Goal: Obtain resource: Download file/media

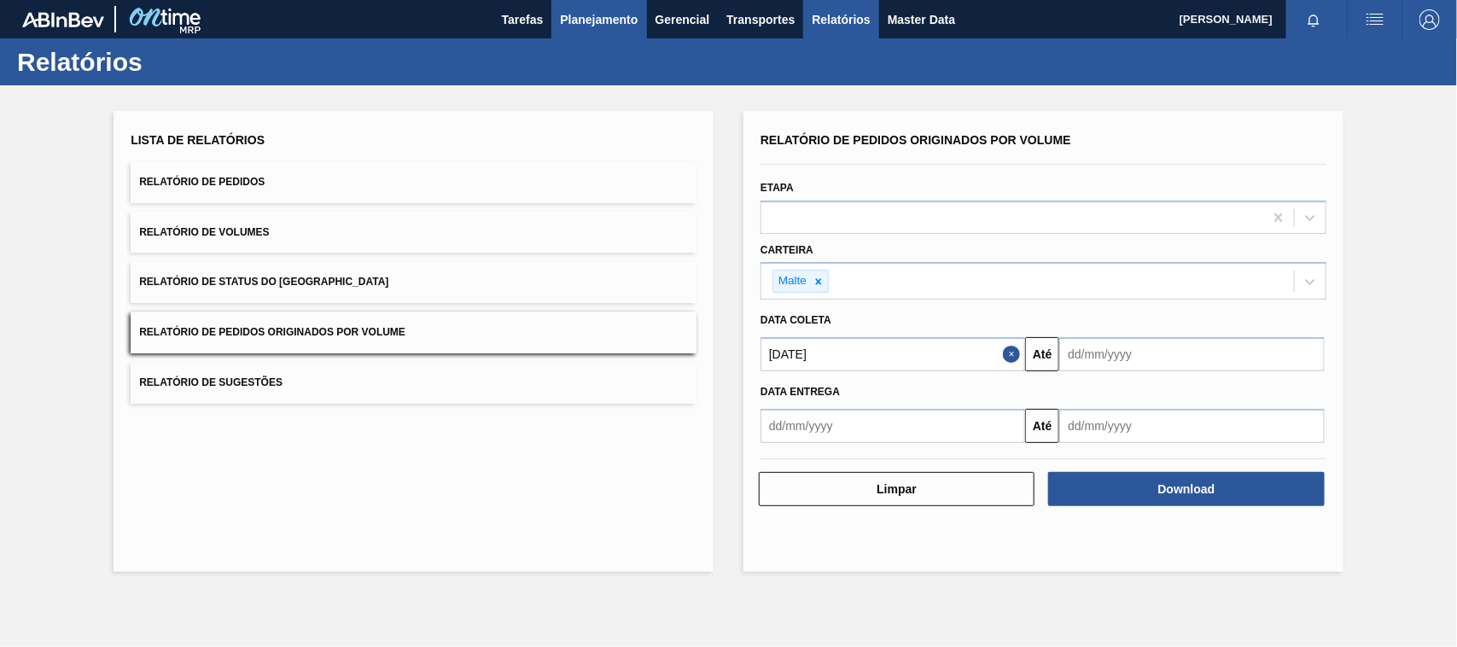
click at [606, 15] on span "Planejamento" at bounding box center [599, 19] width 78 height 20
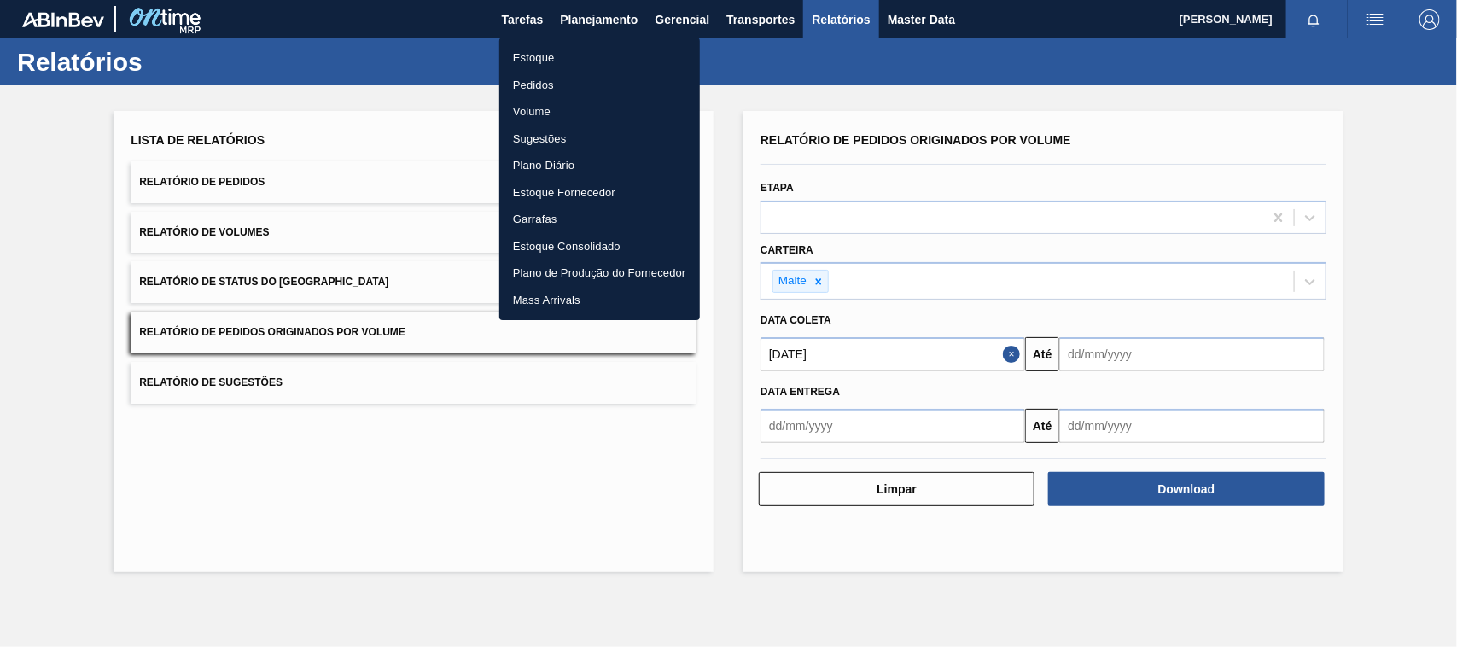
click at [552, 49] on li "Estoque" at bounding box center [599, 57] width 201 height 27
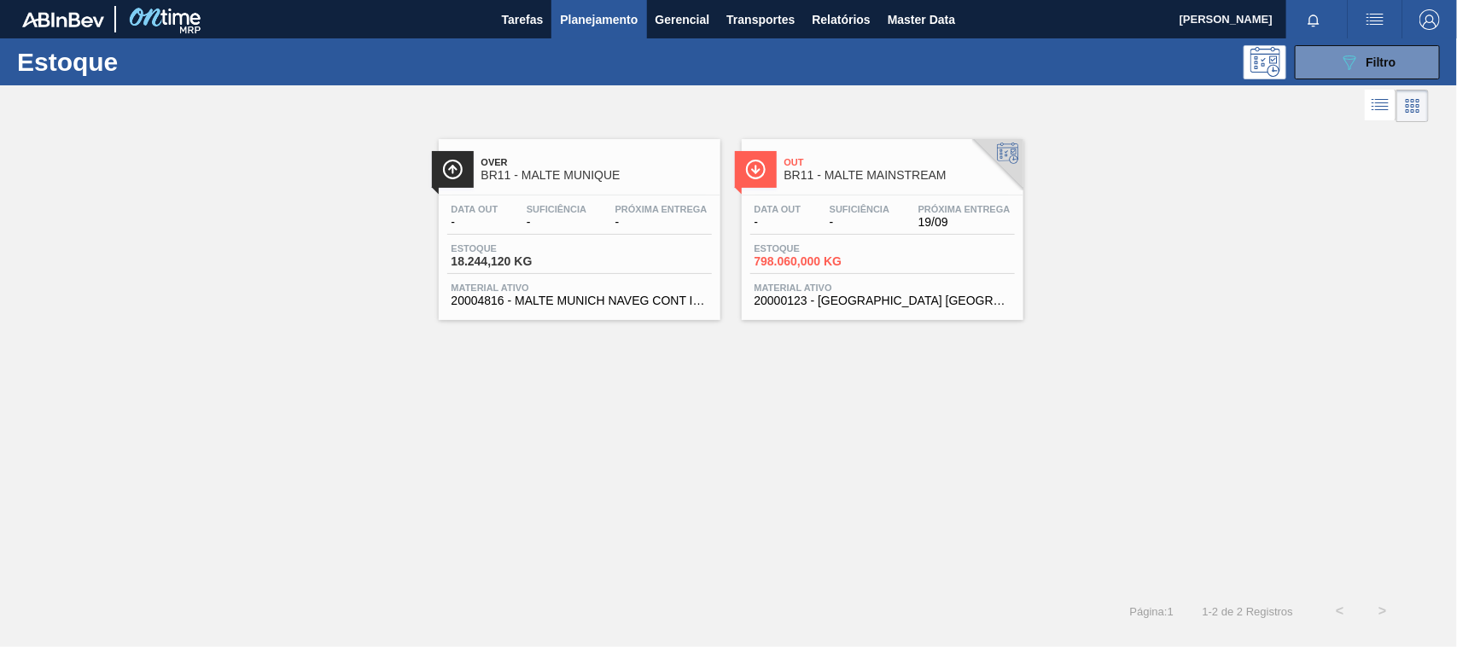
click at [798, 173] on span "BR11 - MALTE MAINSTREAM" at bounding box center [900, 175] width 231 height 13
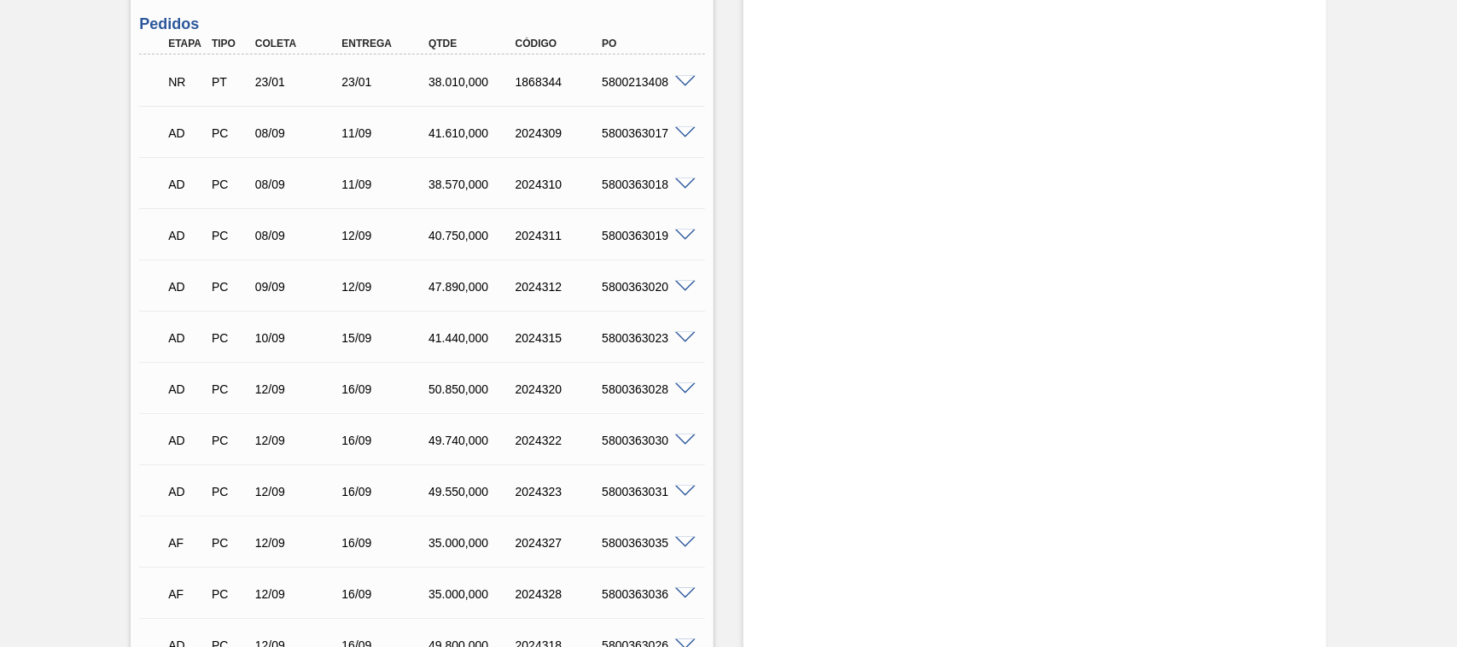
scroll to position [622, 0]
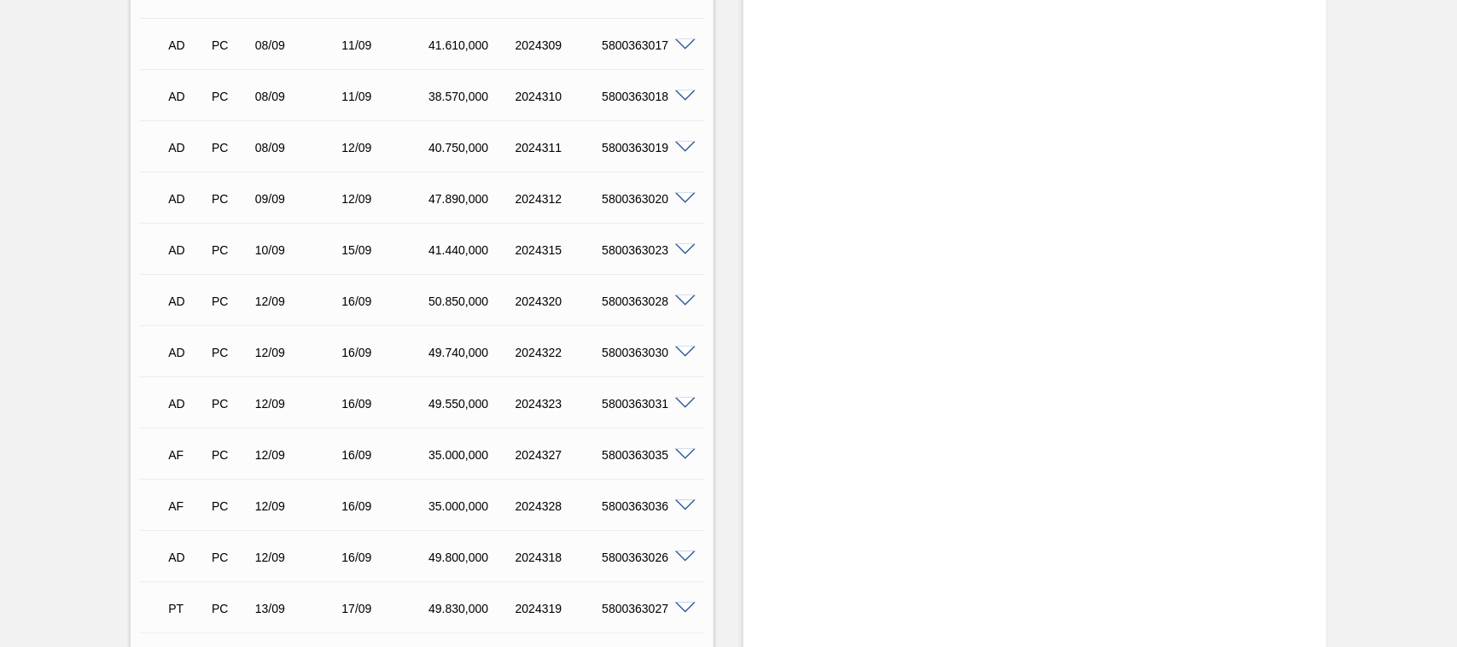
click at [679, 347] on span at bounding box center [685, 353] width 20 height 13
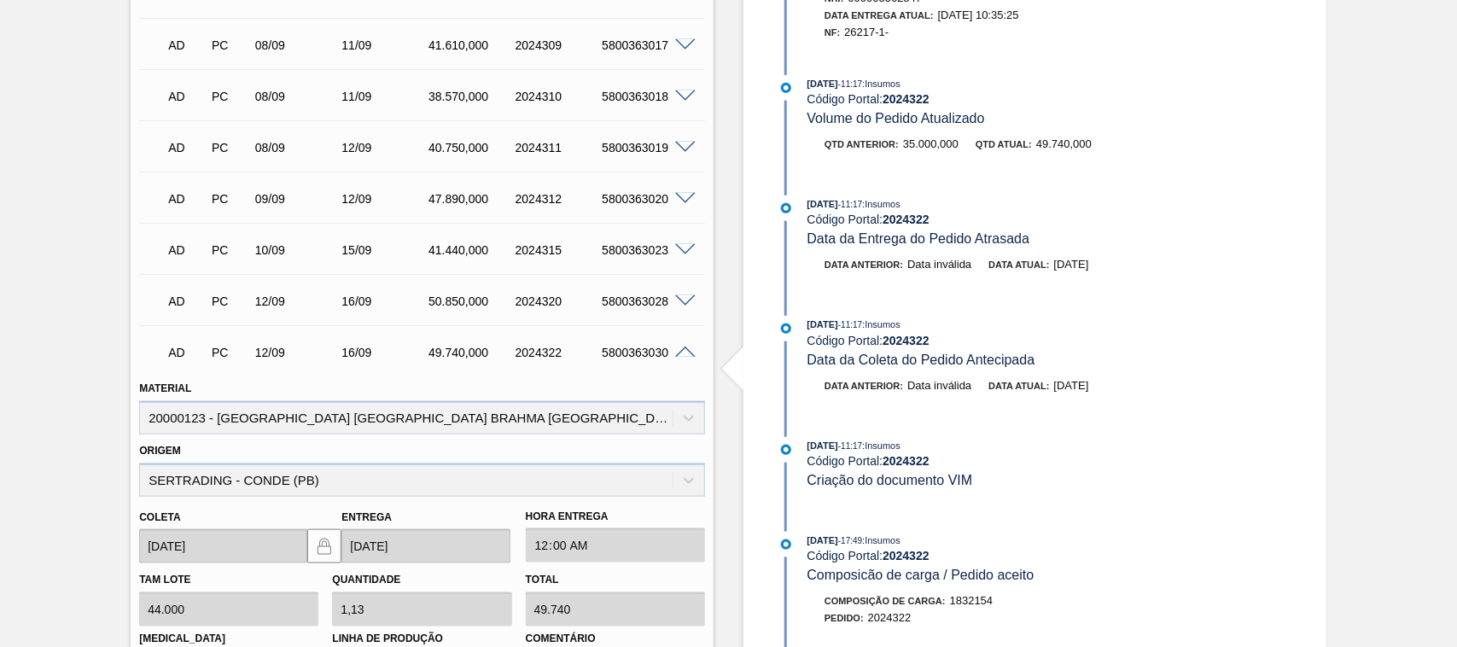
click at [688, 347] on span at bounding box center [685, 353] width 20 height 13
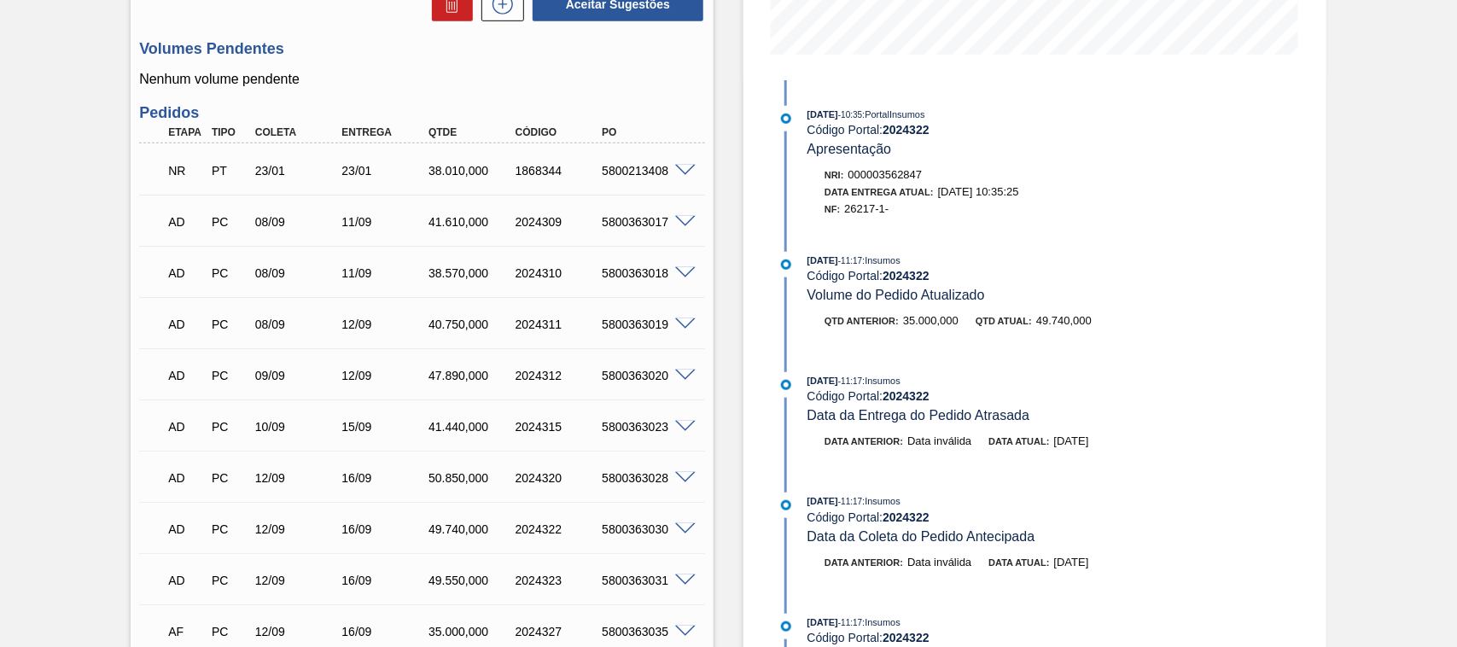
scroll to position [0, 0]
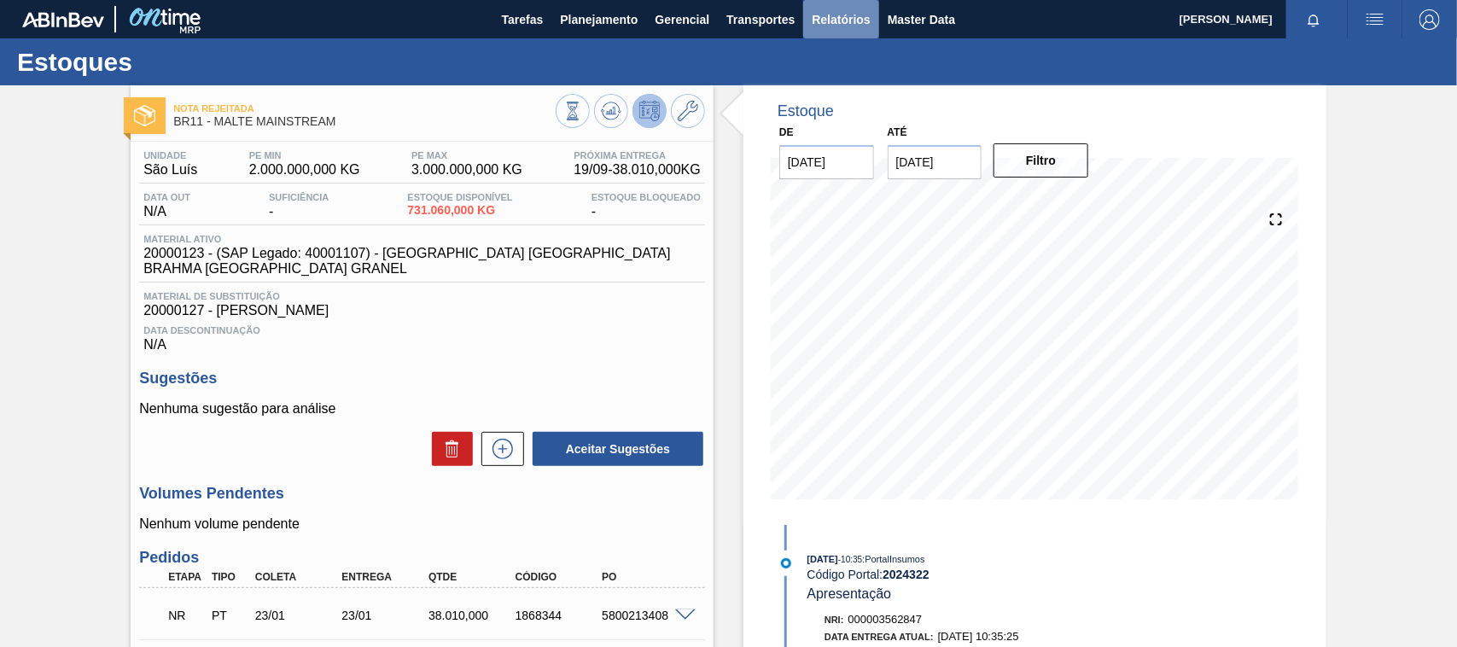
click at [814, 14] on span "Relatórios" at bounding box center [841, 19] width 58 height 20
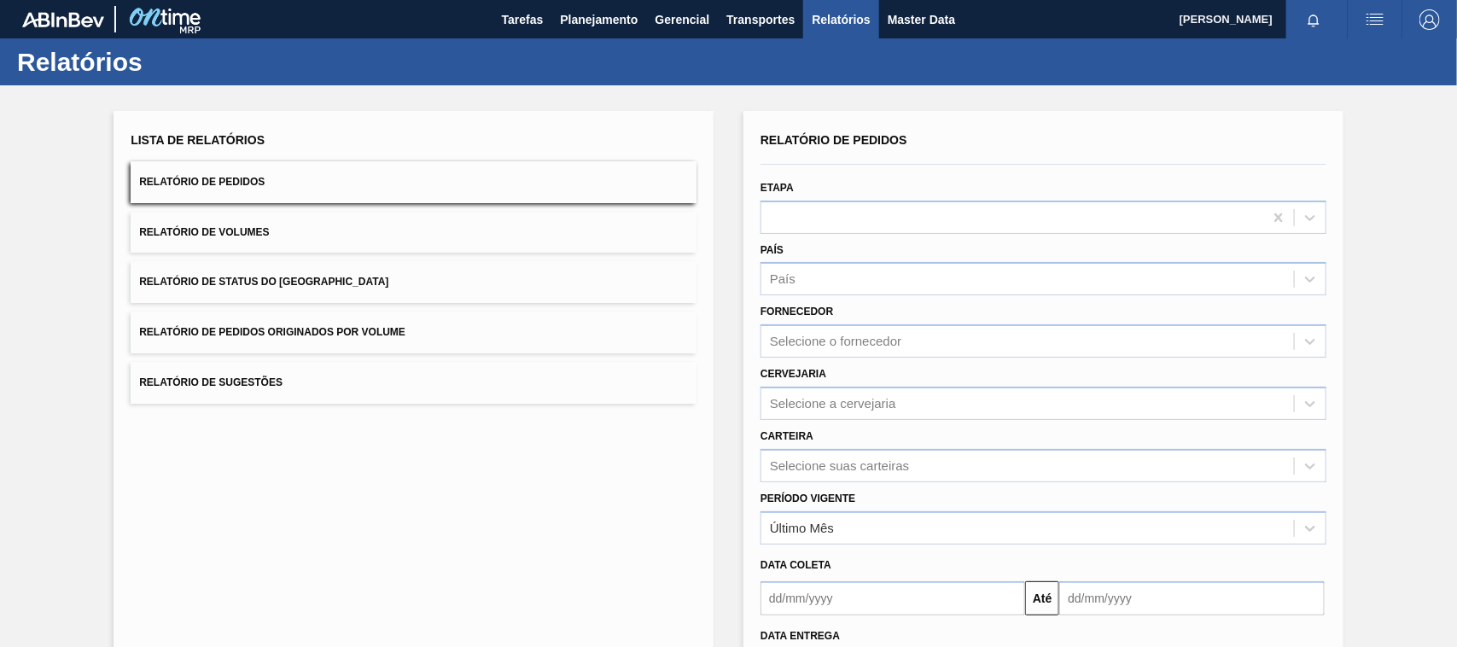
click at [303, 321] on button "Relatório de Pedidos Originados por Volume" at bounding box center [414, 333] width 566 height 42
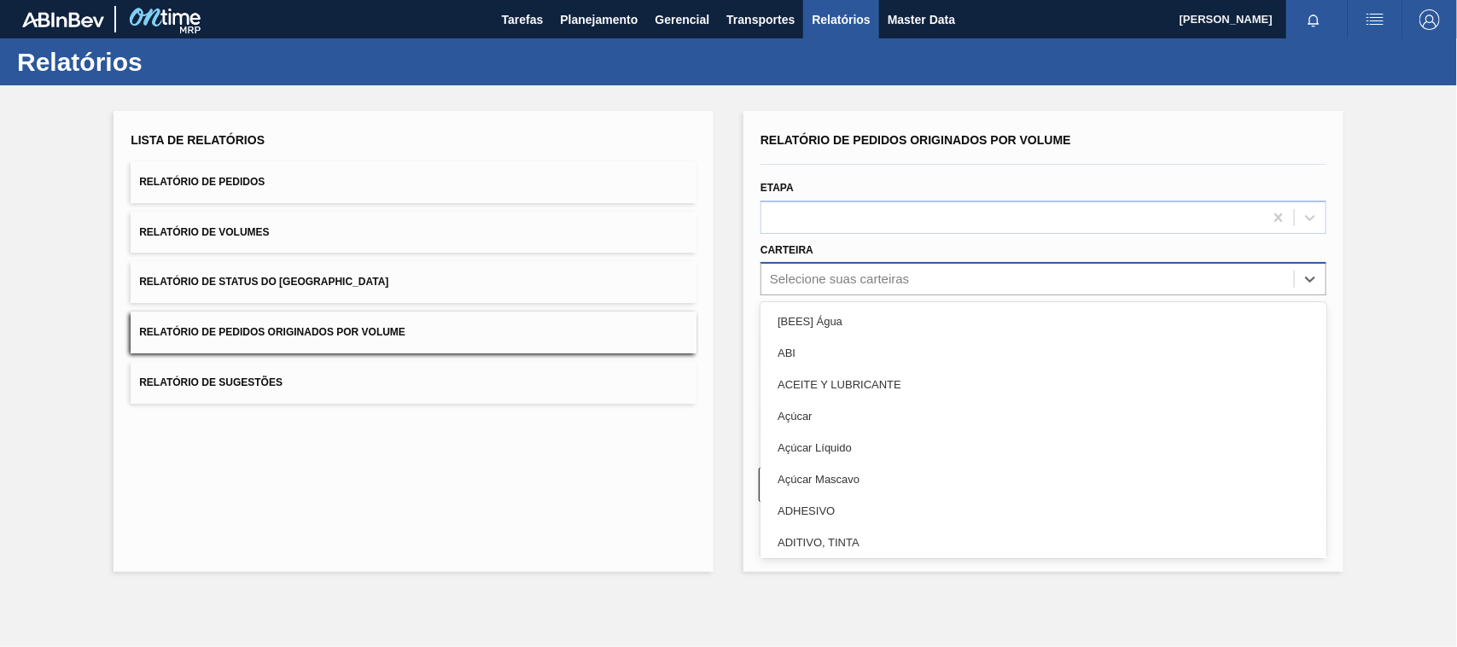
click at [817, 283] on div "Selecione suas carteiras" at bounding box center [839, 279] width 139 height 15
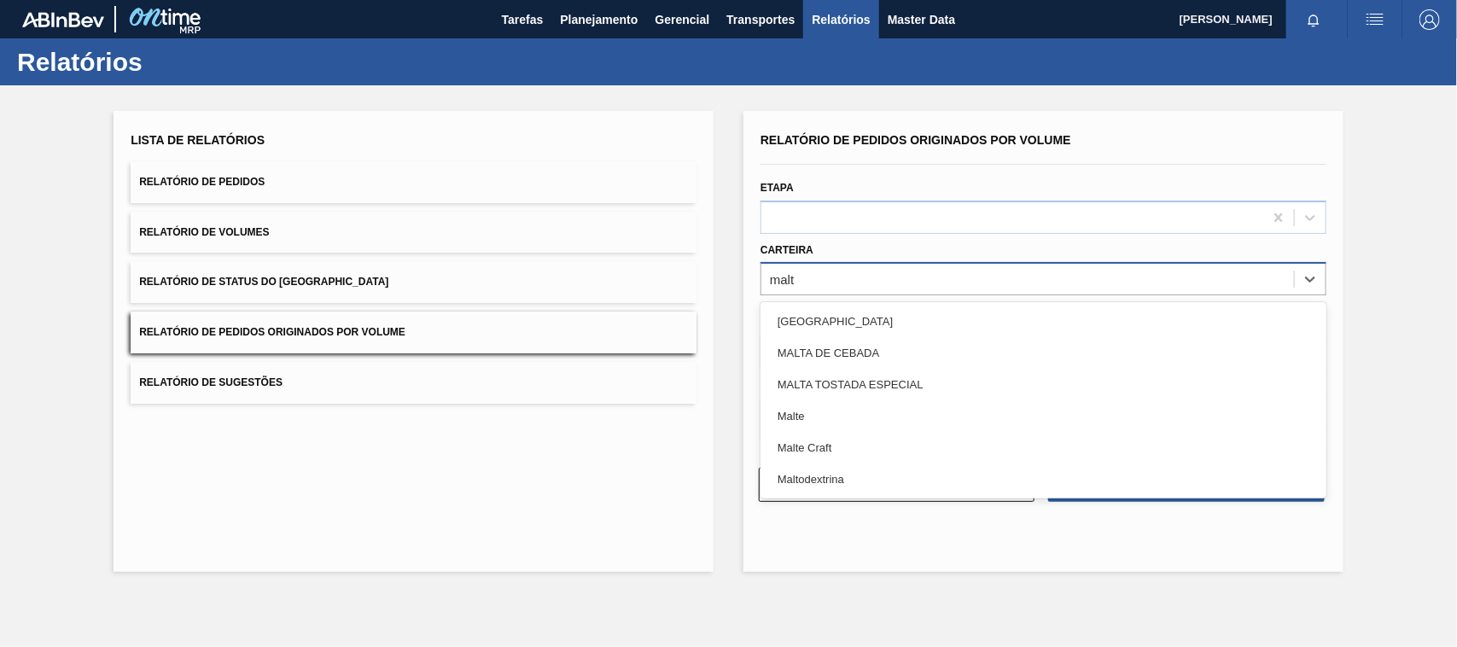
type input "malte"
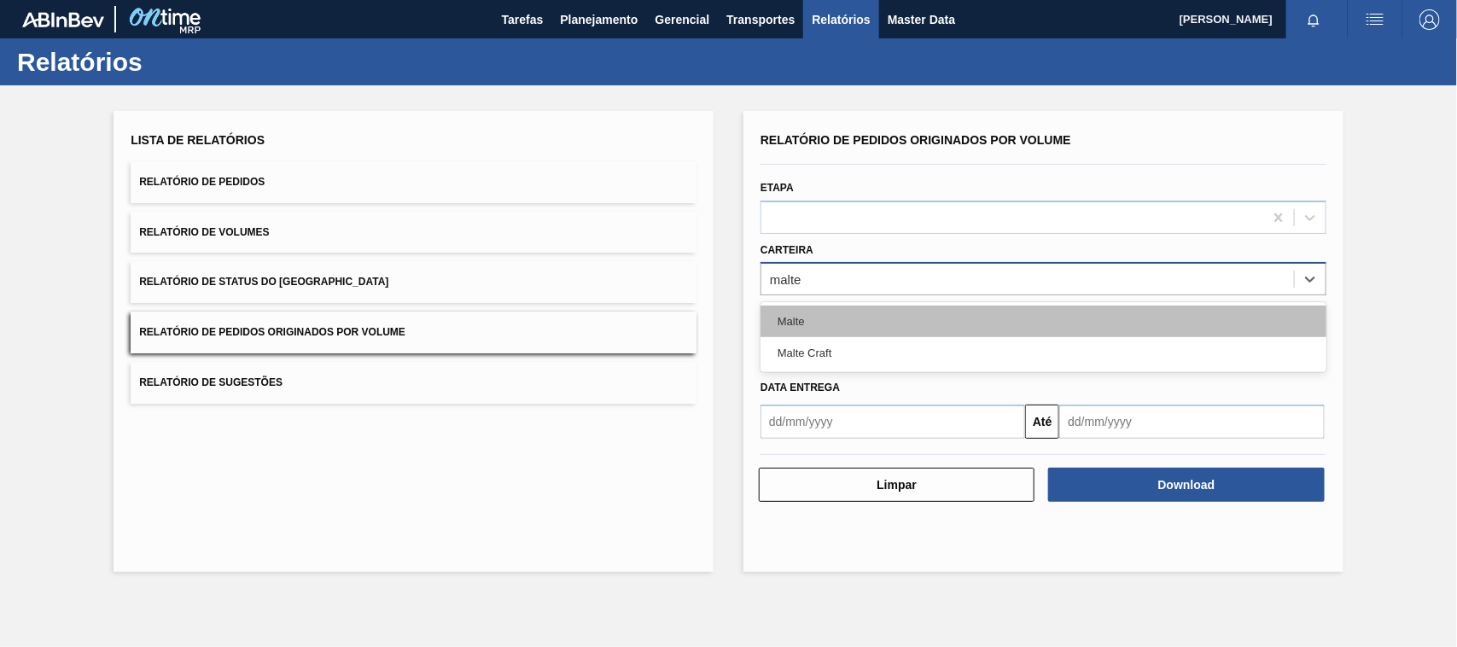
click at [801, 316] on div "Malte" at bounding box center [1044, 322] width 566 height 32
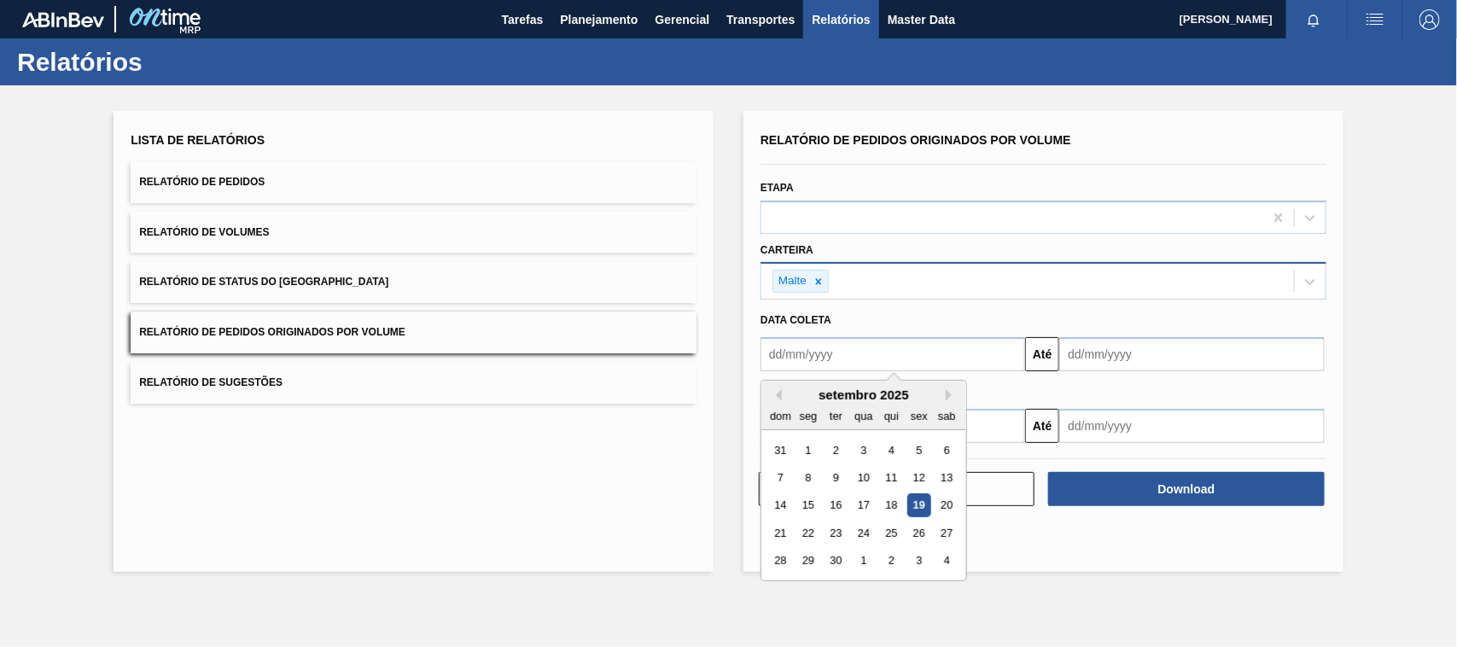
drag, startPoint x: 835, startPoint y: 351, endPoint x: 848, endPoint y: 365, distance: 19.4
click at [835, 351] on input "text" at bounding box center [893, 354] width 265 height 34
type input "[DATE]"
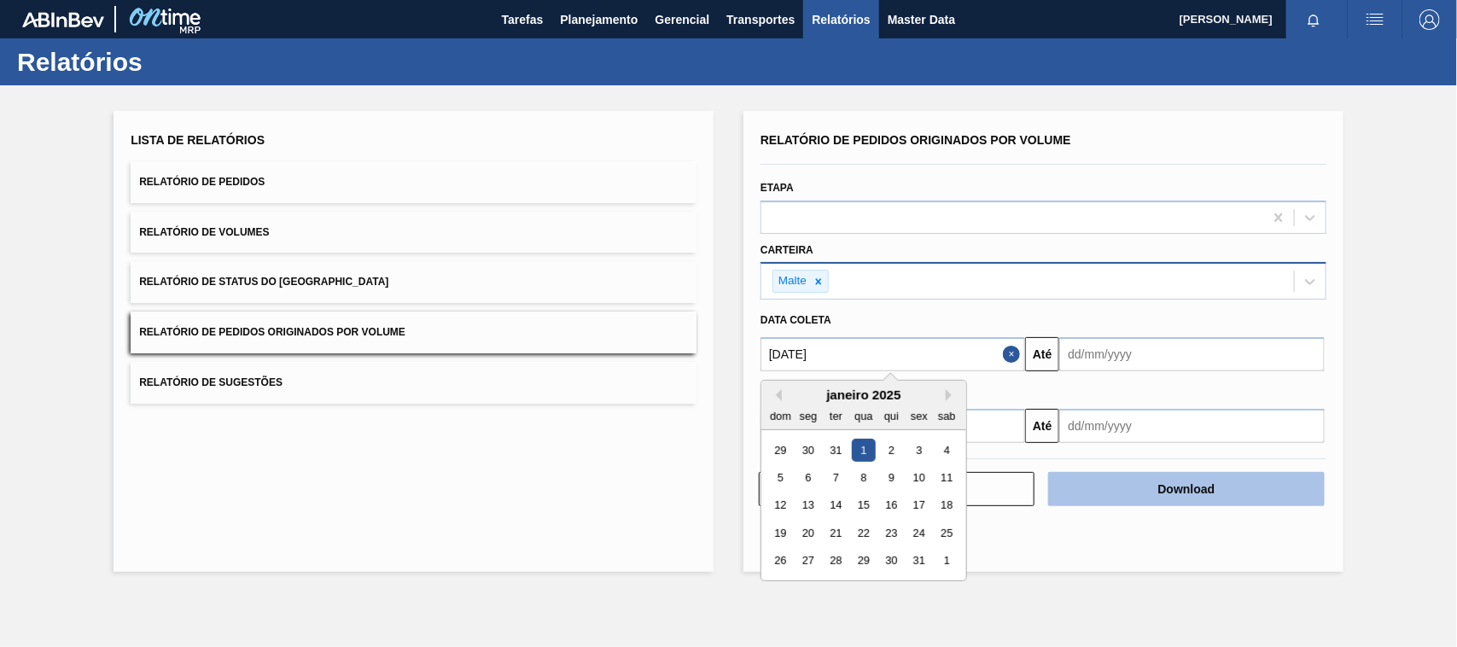
click at [1150, 480] on button "Download" at bounding box center [1186, 489] width 276 height 34
